Goal: Task Accomplishment & Management: Complete application form

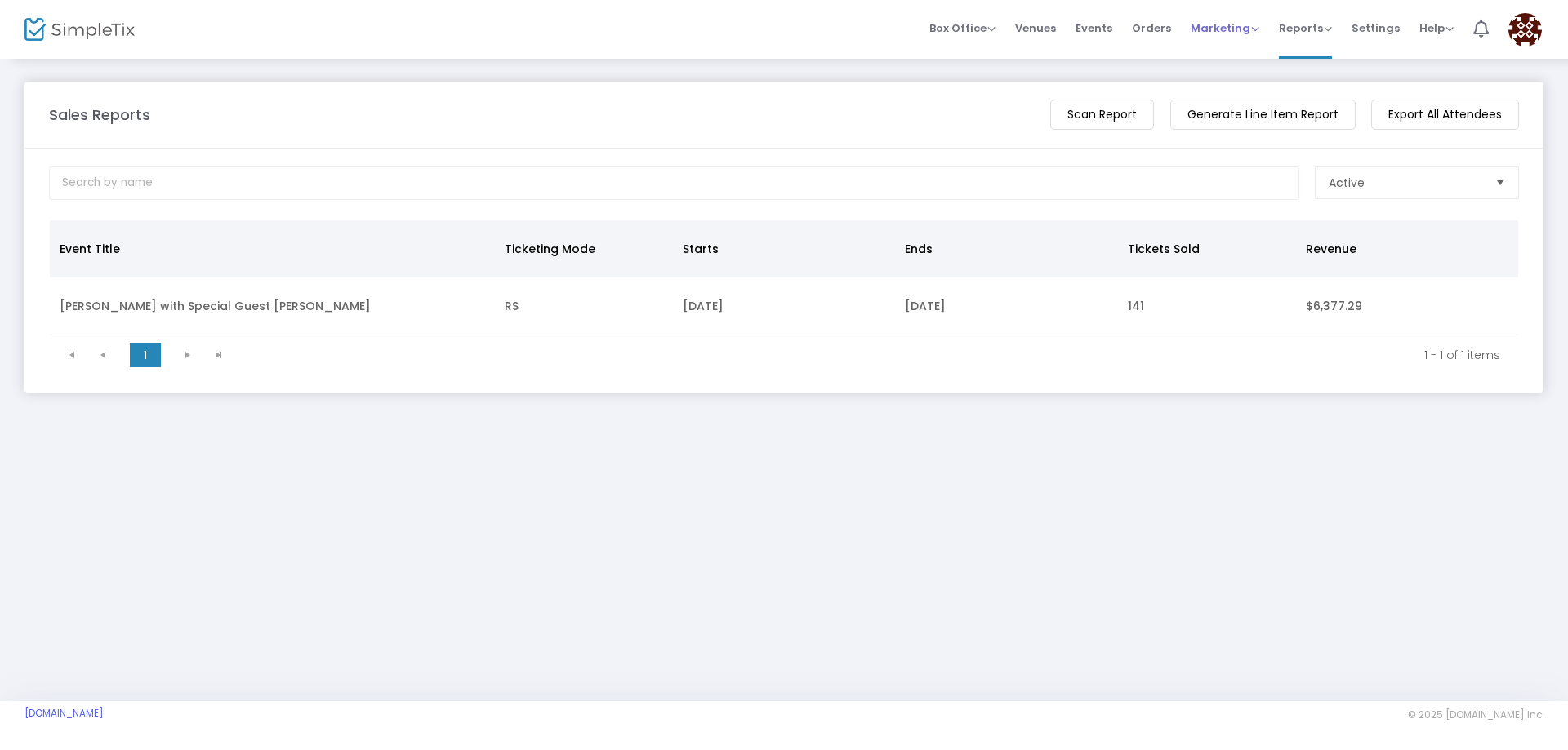
click at [1236, 21] on span "Marketing" at bounding box center [1224, 28] width 69 height 15
click at [1237, 49] on li "Promo Codes" at bounding box center [1255, 42] width 131 height 32
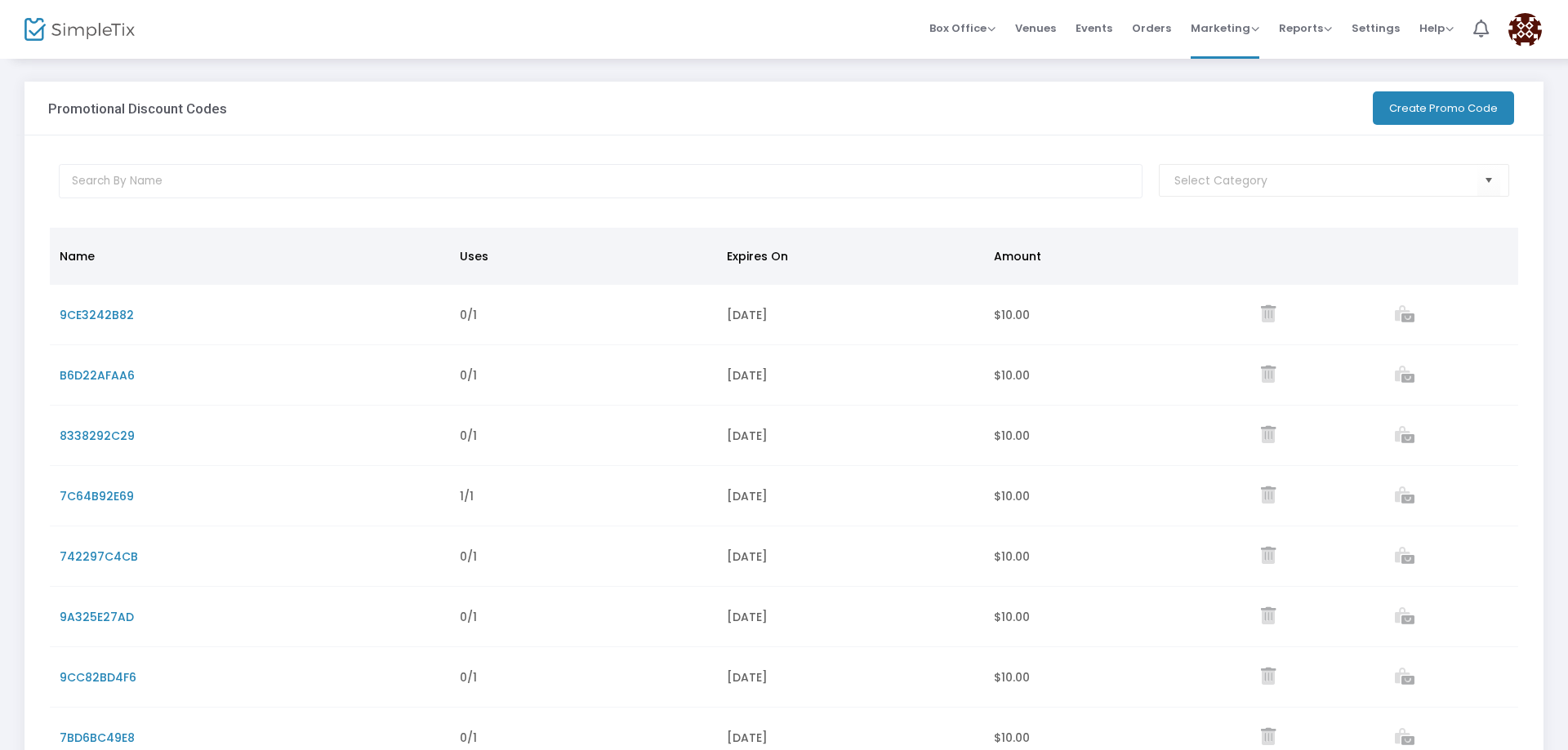
click at [1466, 108] on button "Create Promo Code" at bounding box center [1443, 107] width 141 height 34
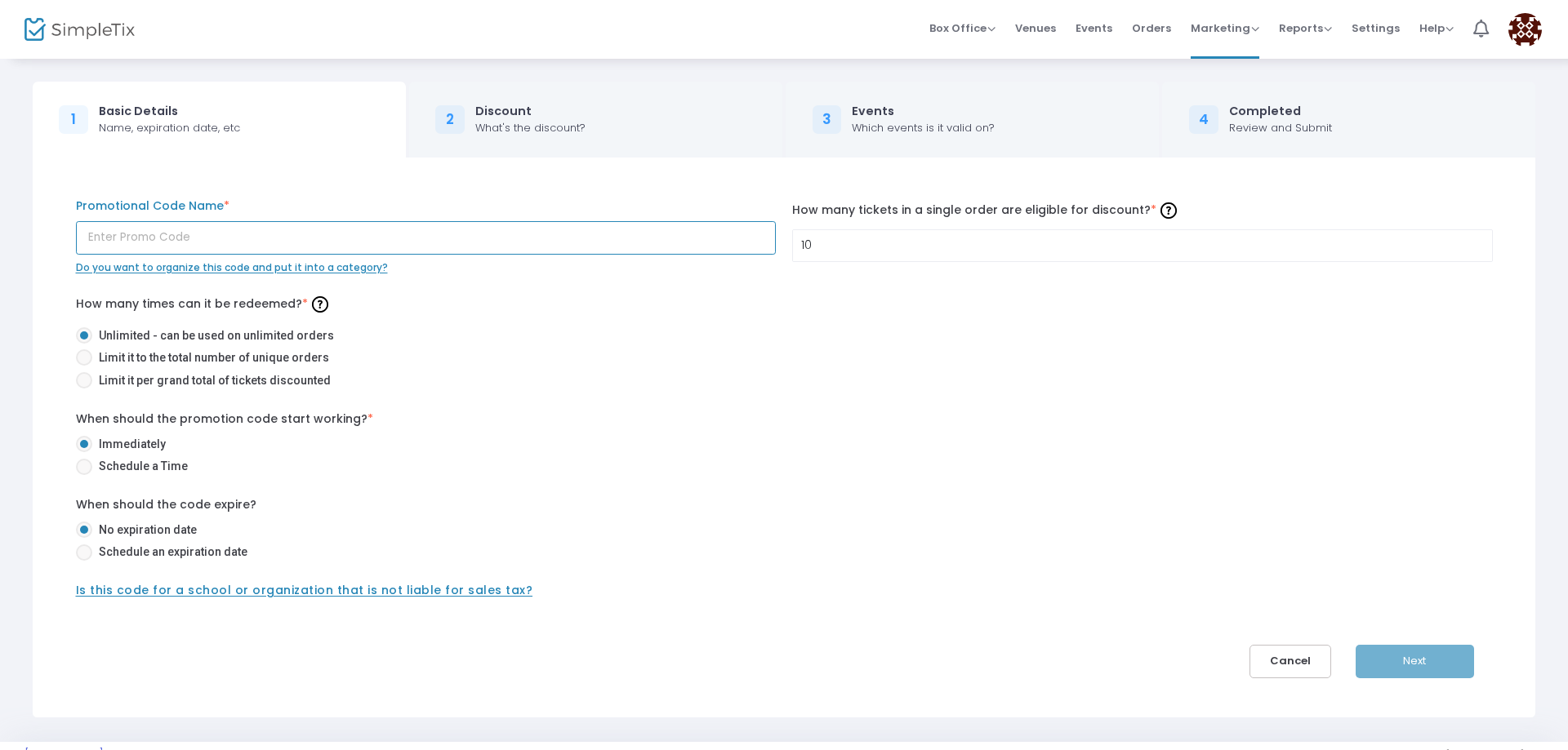
click at [295, 239] on input "text" at bounding box center [426, 238] width 701 height 34
type input "VSO"
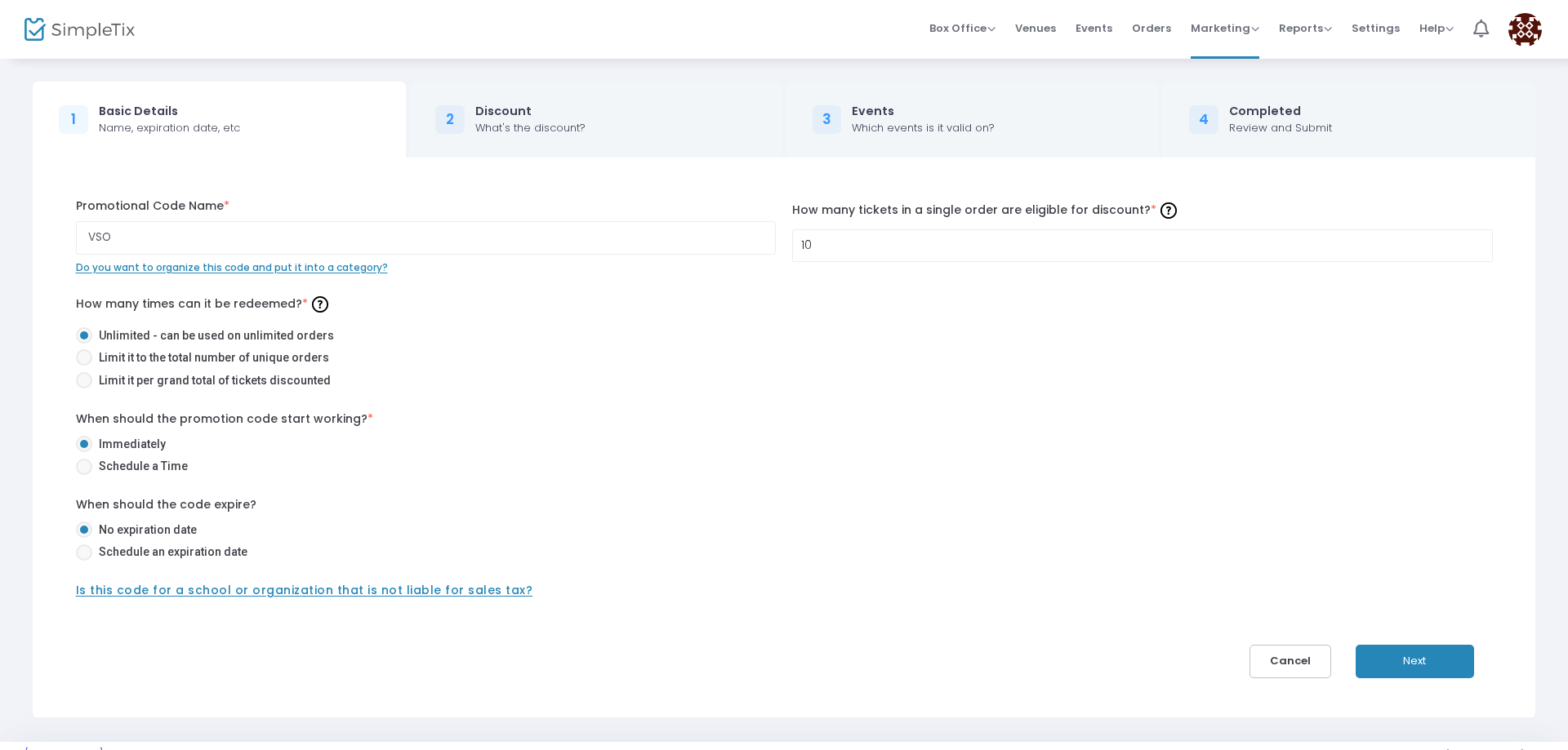
click at [88, 559] on span at bounding box center [83, 553] width 16 height 16
click at [84, 560] on input "Schedule an expiration date" at bounding box center [83, 560] width 1 height 1
radio input "true"
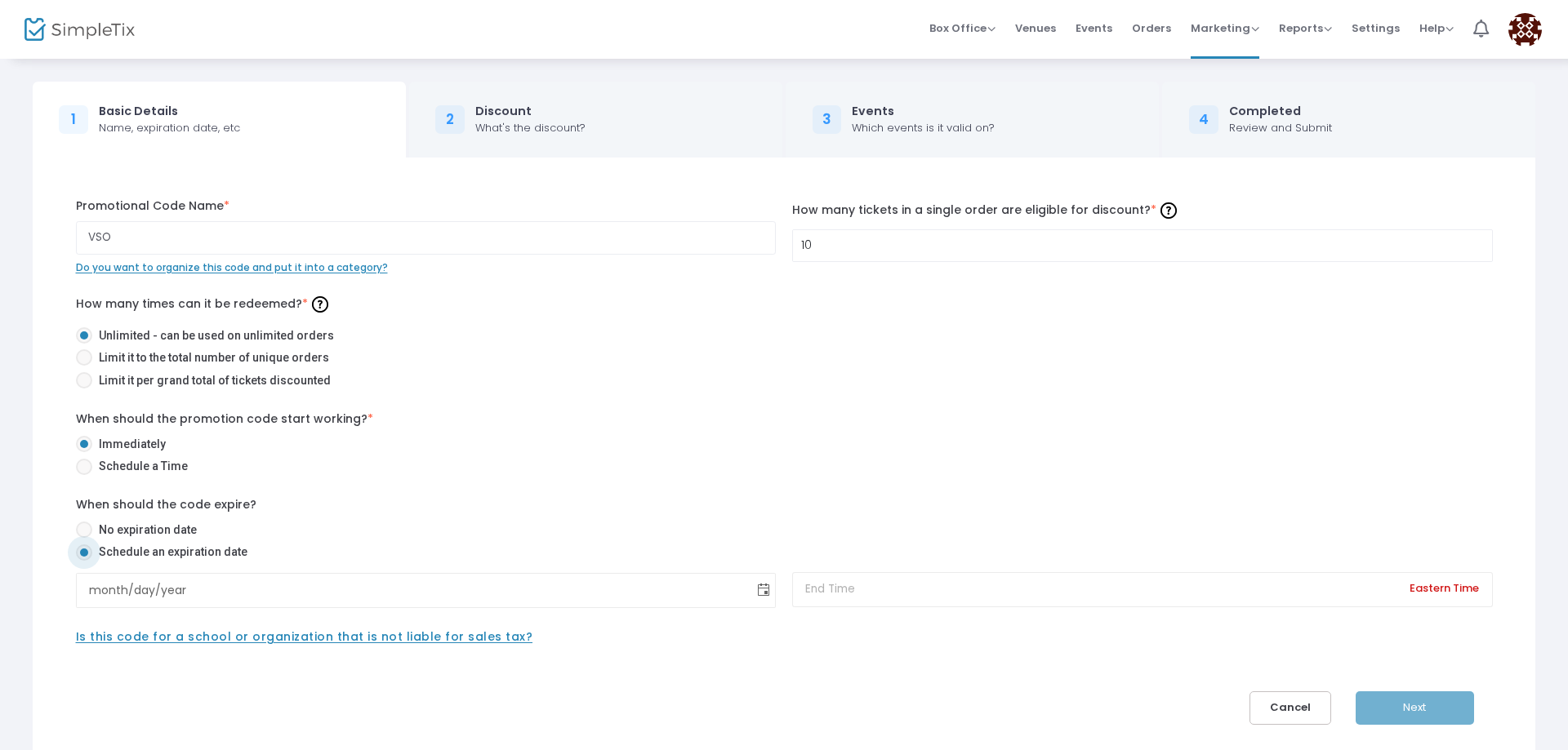
click at [762, 594] on span "Toggle calendar" at bounding box center [764, 590] width 27 height 27
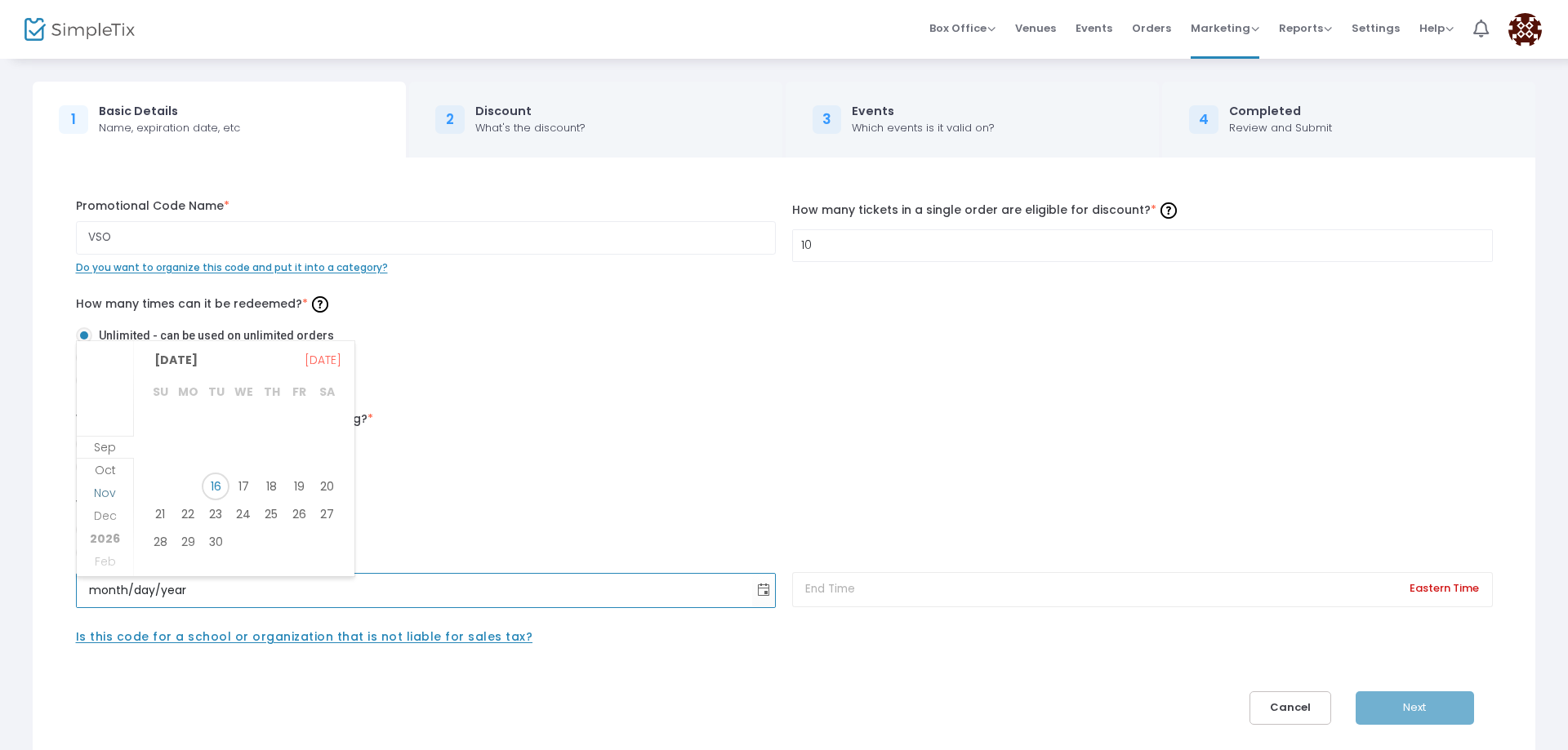
click at [101, 492] on span "Nov" at bounding box center [105, 493] width 22 height 16
click at [107, 425] on span "Oct" at bounding box center [106, 424] width 21 height 16
click at [272, 481] on span "16" at bounding box center [271, 480] width 28 height 28
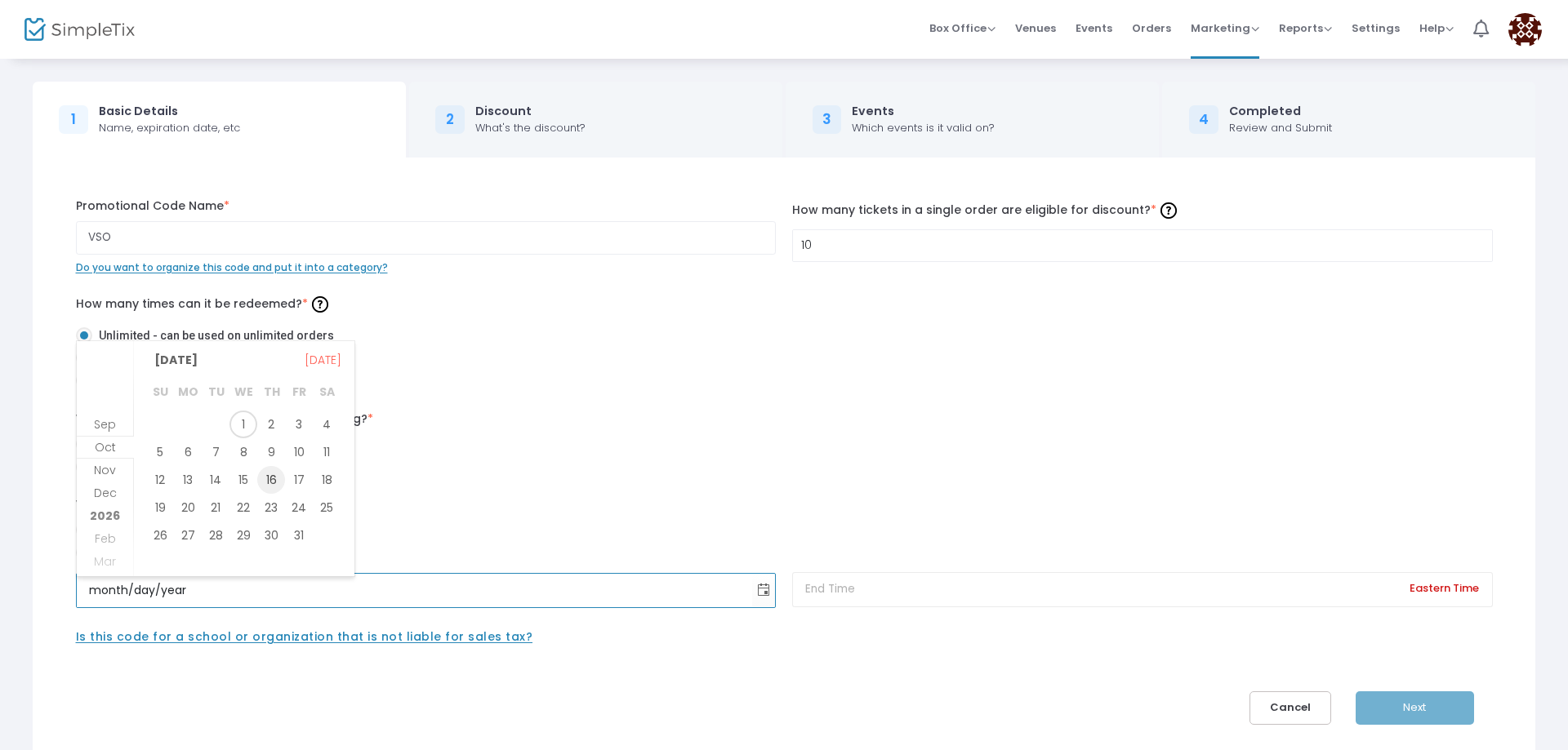
type input "[DATE]"
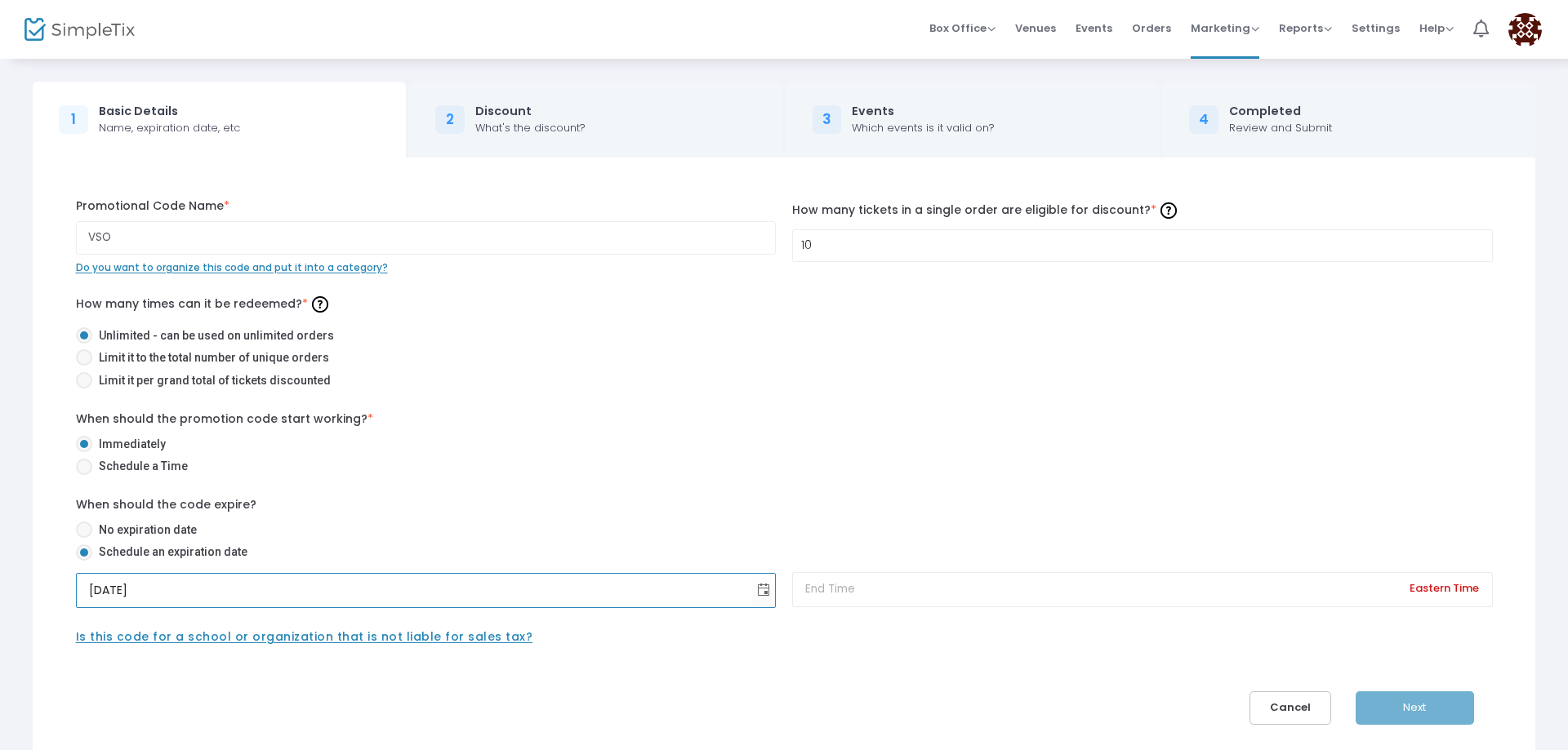
click at [1002, 437] on div "When should the promotion code start working? * Immediately Schedule a Time" at bounding box center [784, 445] width 1432 height 71
click at [1072, 596] on input at bounding box center [1142, 589] width 701 height 35
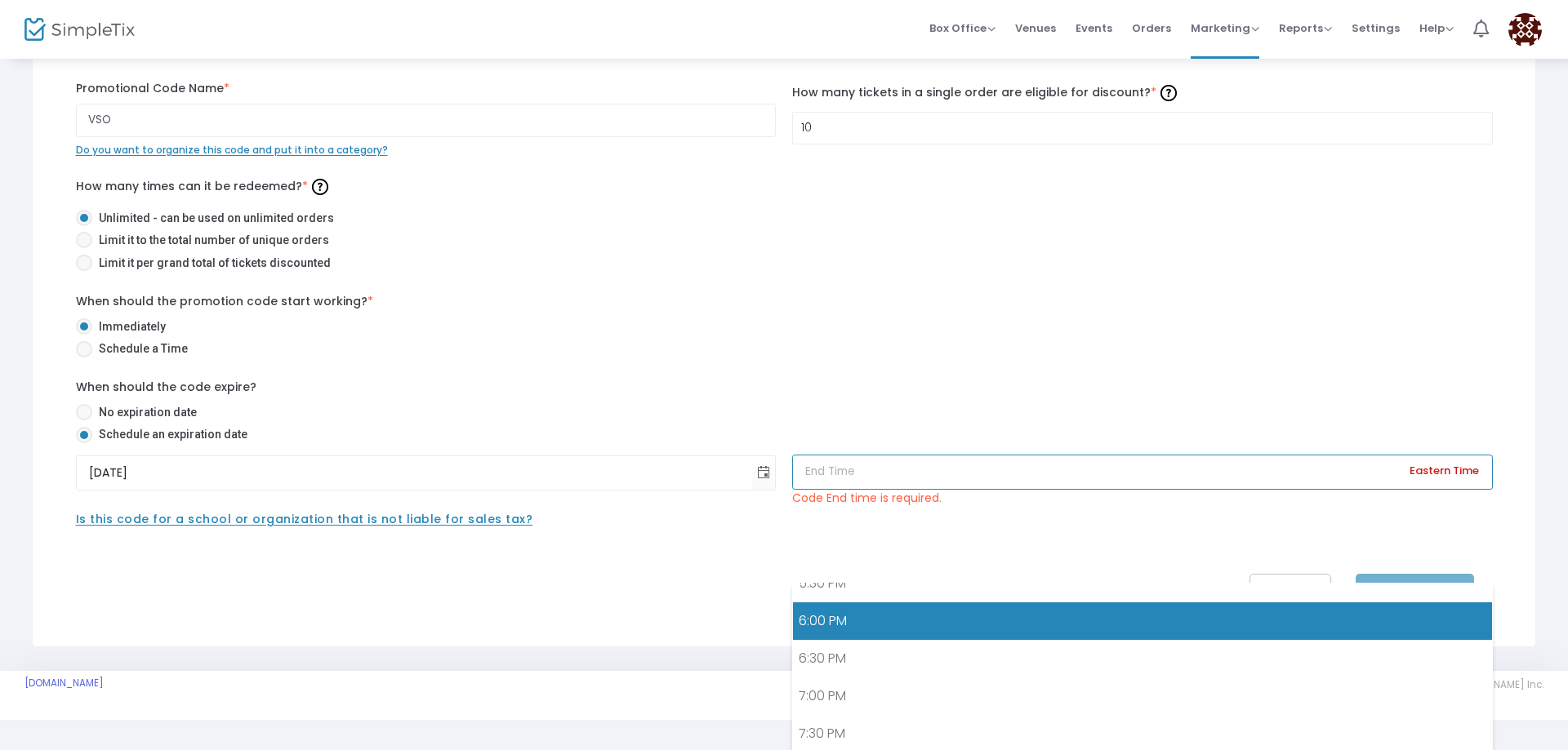
scroll to position [1635, 0]
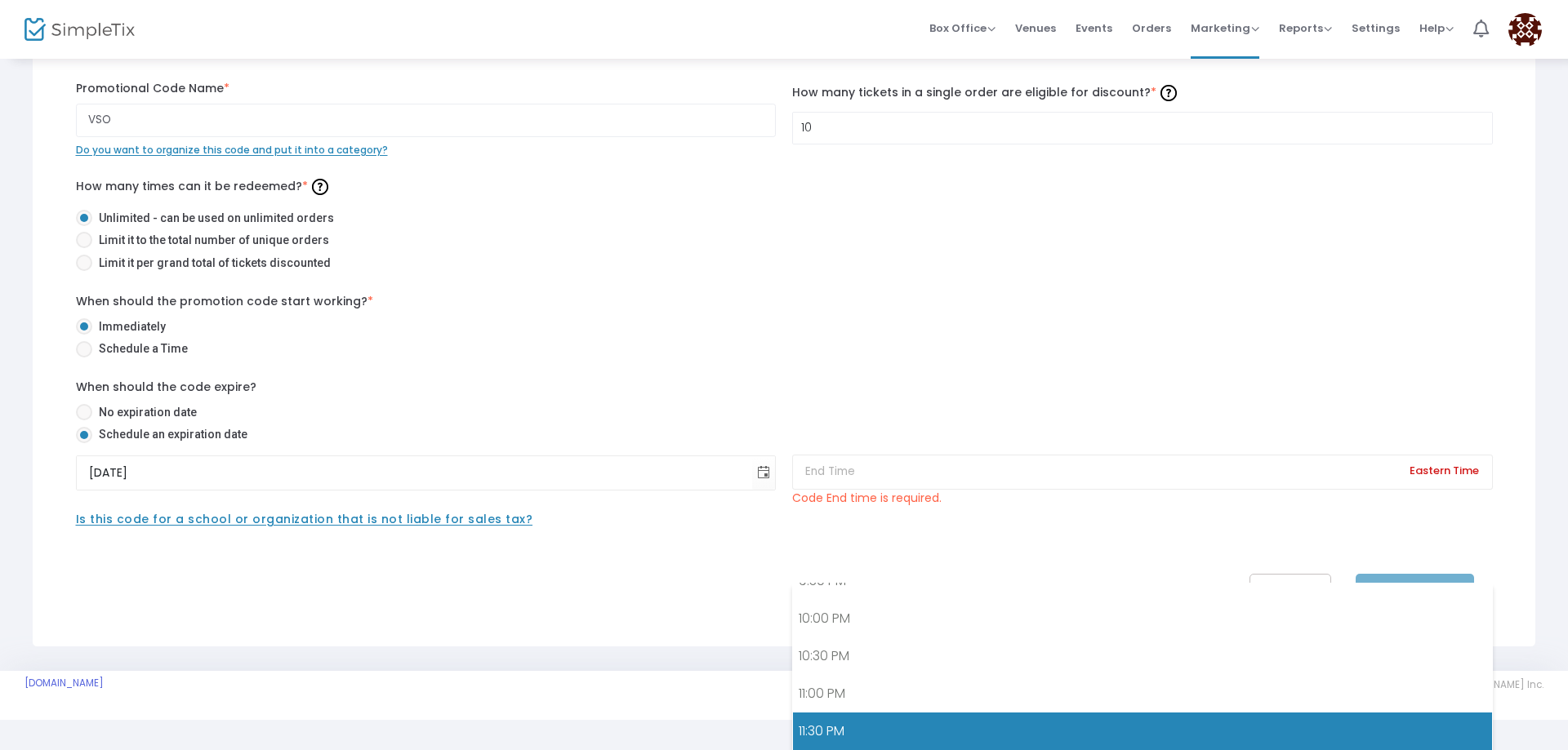
click at [903, 731] on link "11:30 PM" at bounding box center [1142, 731] width 699 height 38
type input "11:30 PM"
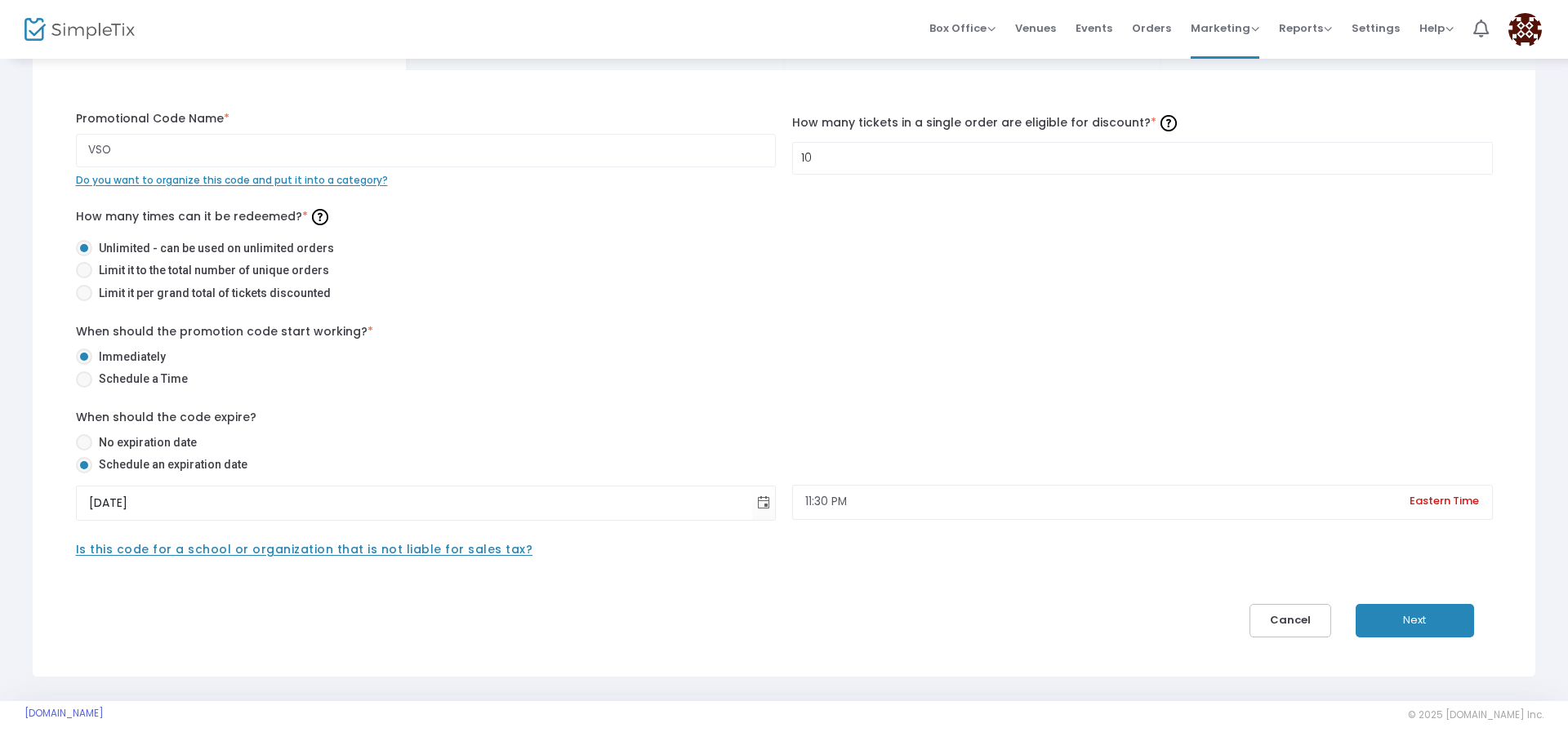
scroll to position [0, 0]
click at [467, 550] on span "Is this code for a school or organization that is not liable for sales tax?" at bounding box center [304, 549] width 457 height 16
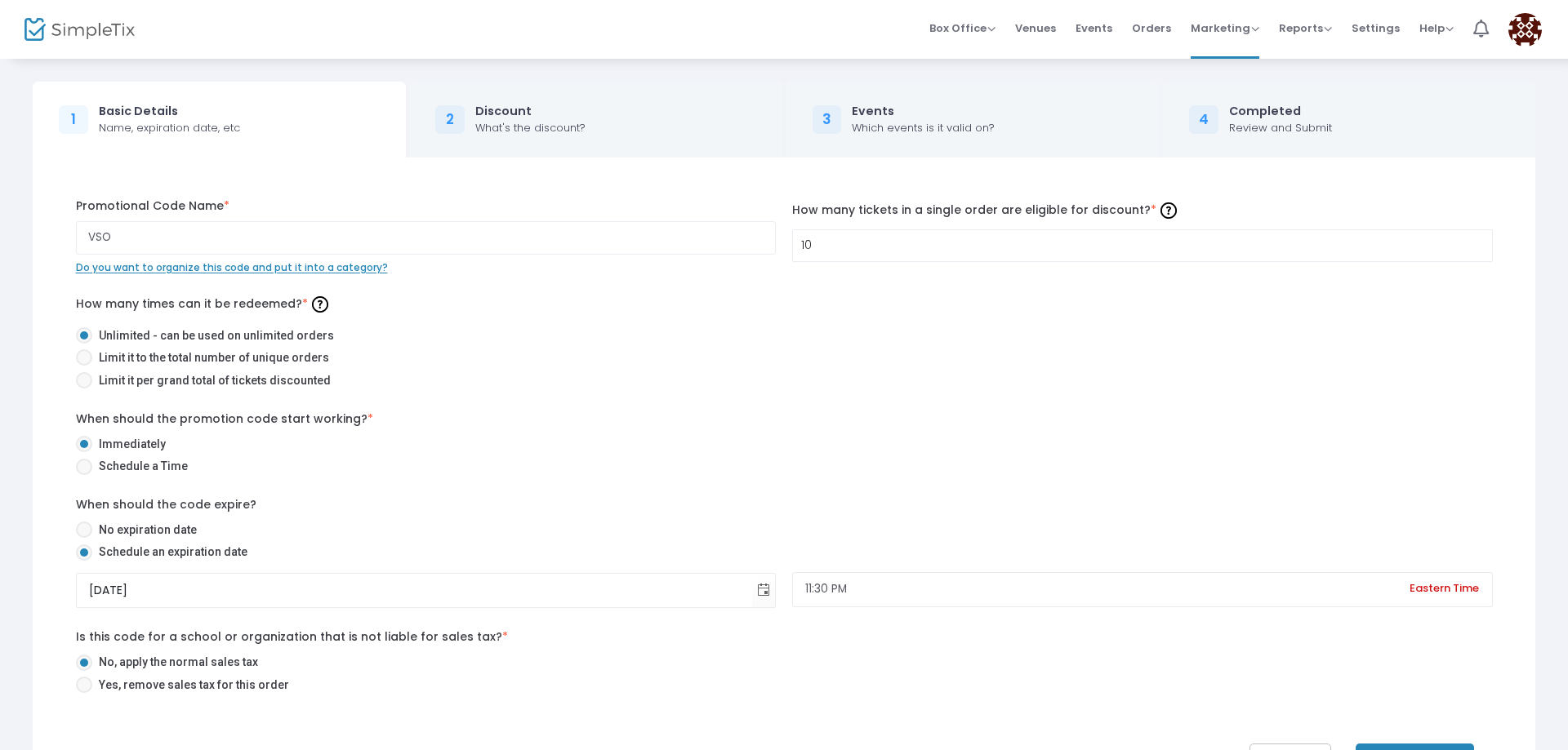
scroll to position [147, 0]
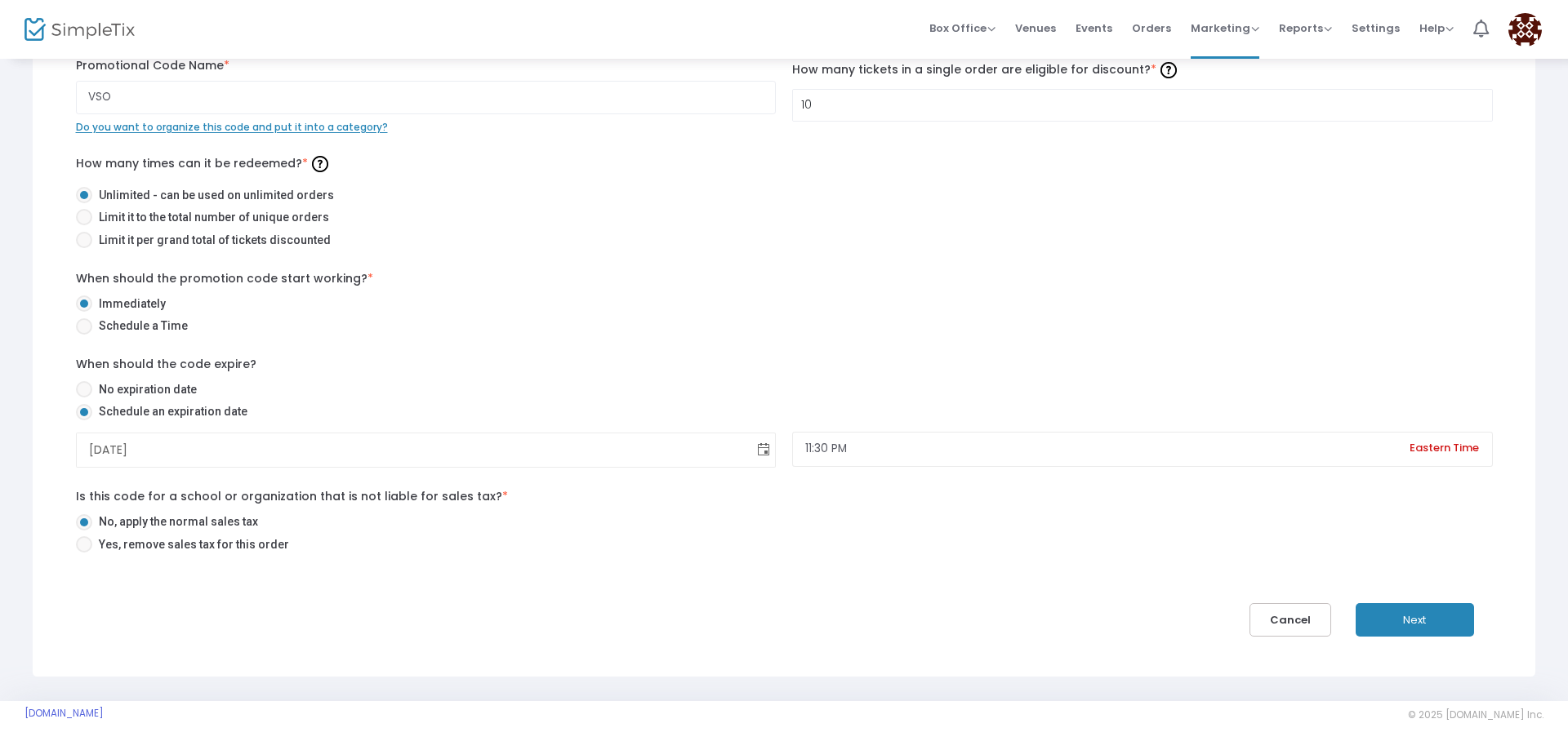
click at [764, 449] on span "Toggle calendar" at bounding box center [764, 450] width 27 height 27
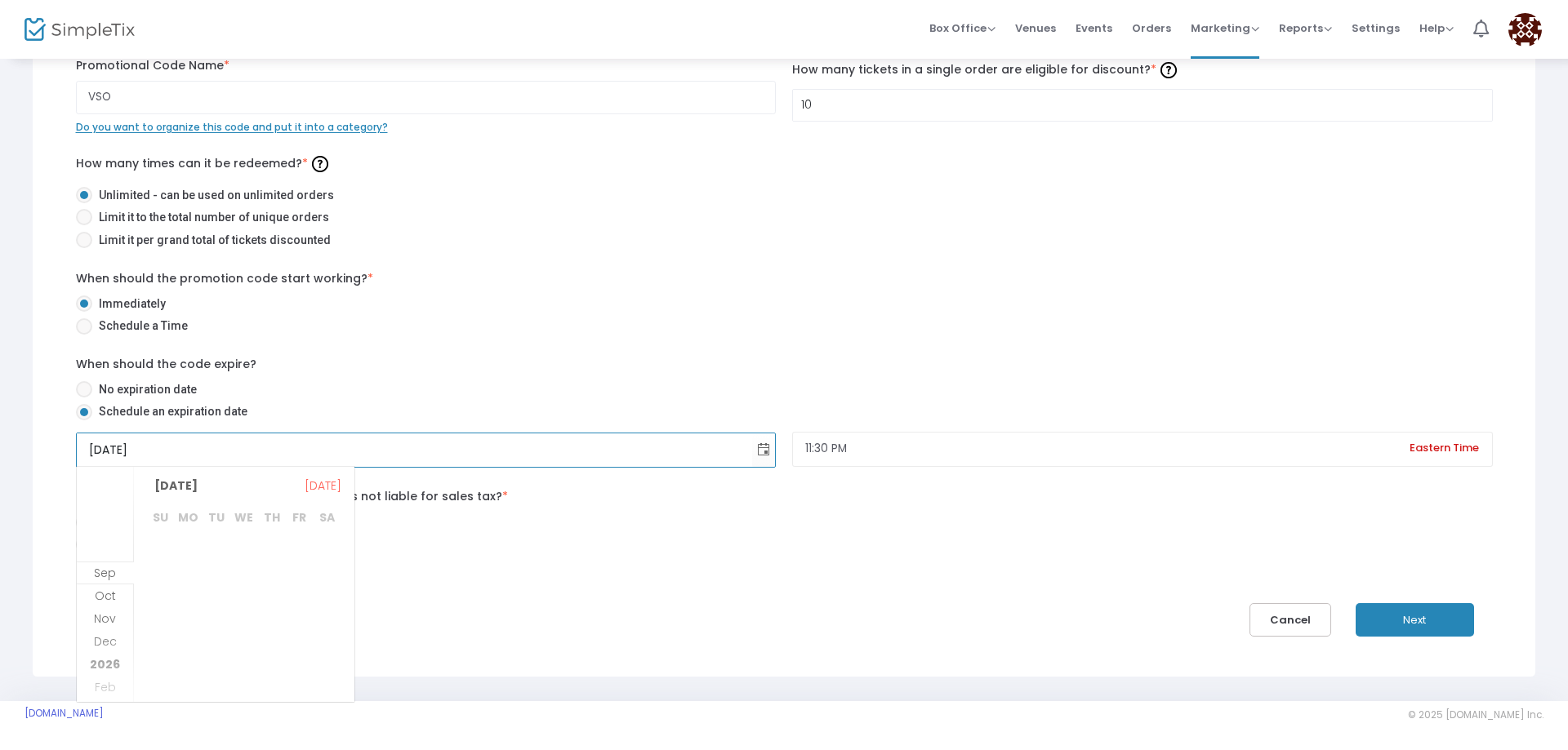
scroll to position [211, 0]
click at [111, 603] on span "Nov" at bounding box center [105, 595] width 22 height 16
click at [329, 583] on span "8" at bounding box center [326, 578] width 28 height 28
type input "[DATE]"
